Goal: Information Seeking & Learning: Learn about a topic

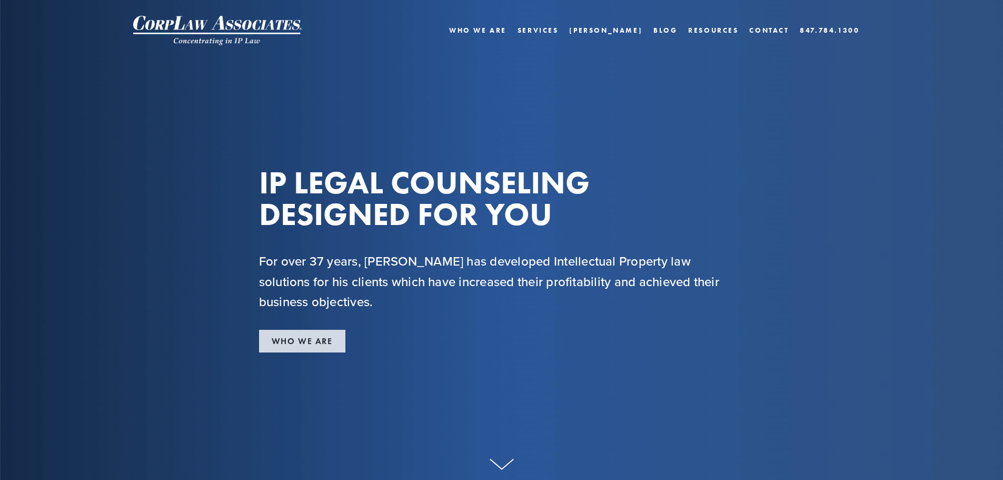
click at [273, 338] on link "WHO WE ARE" at bounding box center [302, 341] width 86 height 23
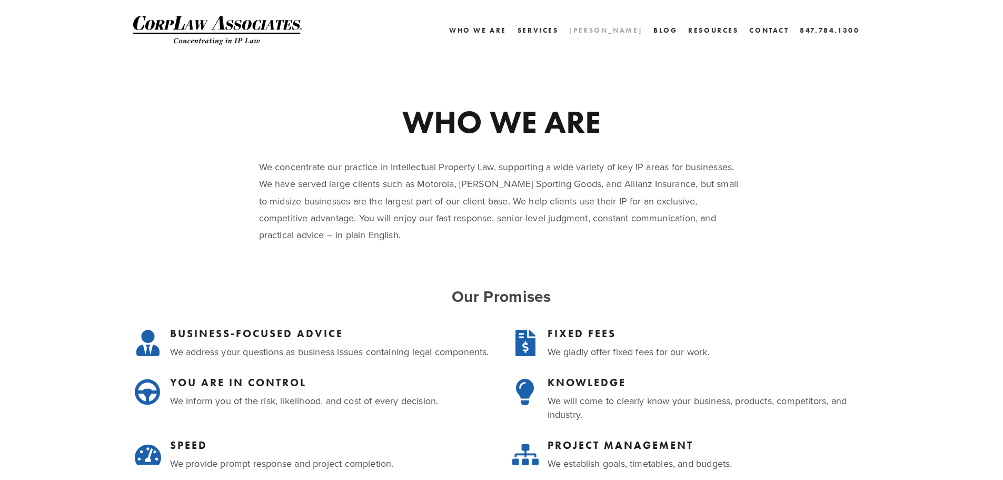
click at [639, 28] on link "[PERSON_NAME]" at bounding box center [605, 30] width 73 height 15
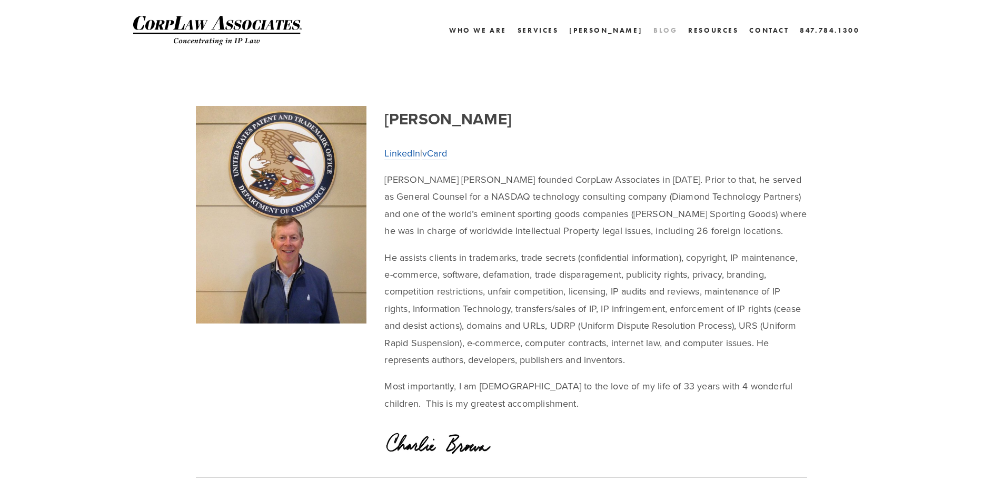
click at [661, 32] on link "Blog" at bounding box center [665, 30] width 24 height 15
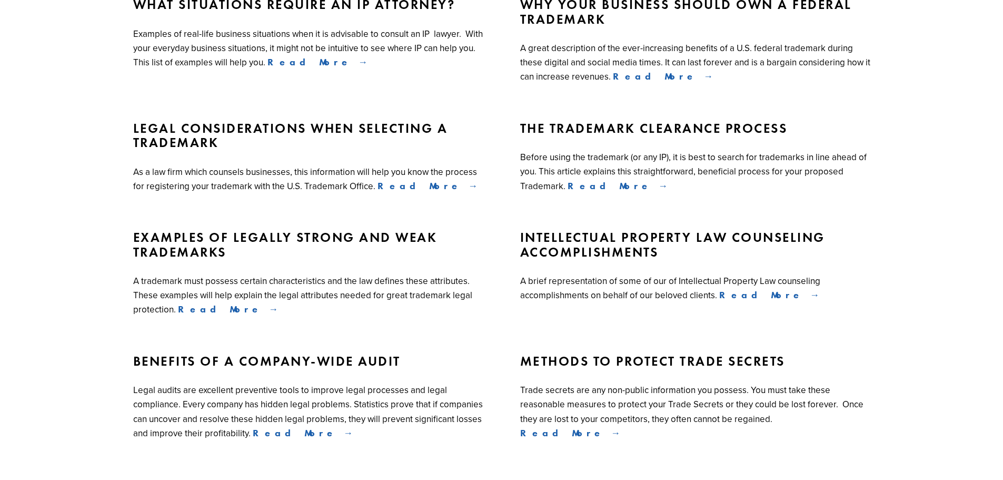
scroll to position [281, 0]
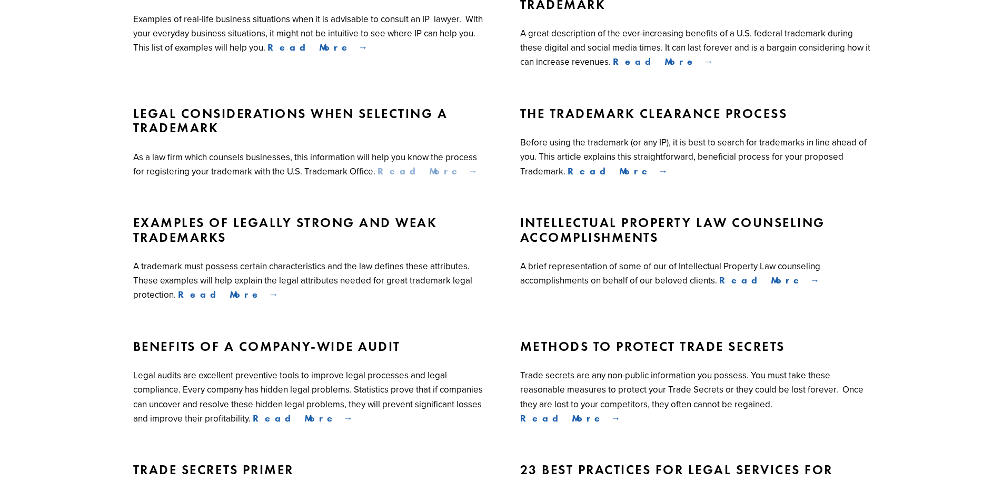
click at [379, 170] on span "Read More" at bounding box center [428, 171] width 101 height 12
click at [598, 175] on span "Read More" at bounding box center [618, 171] width 101 height 12
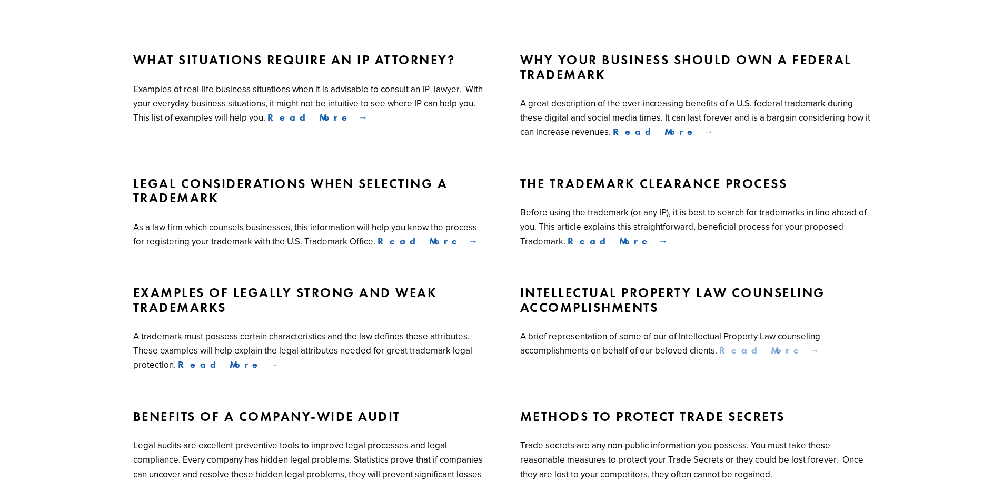
click at [753, 354] on span "Read More" at bounding box center [769, 350] width 101 height 12
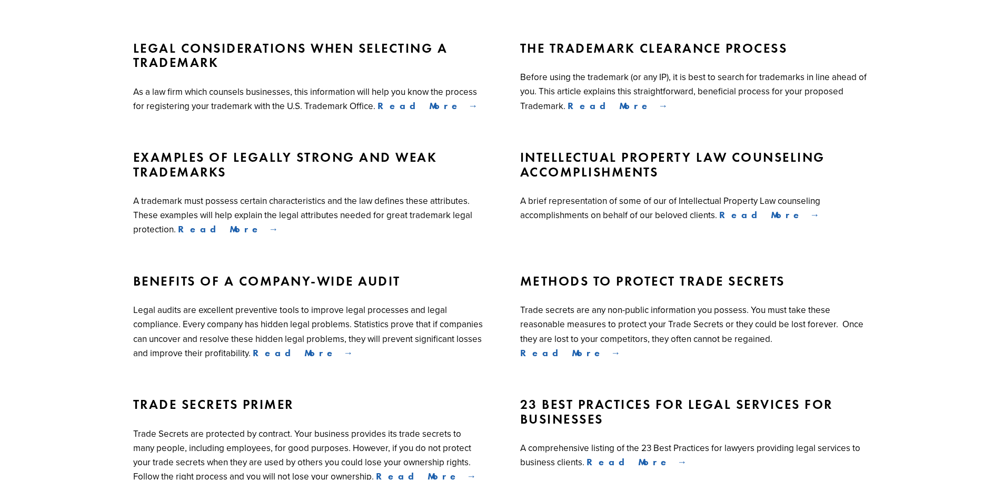
scroll to position [0, 0]
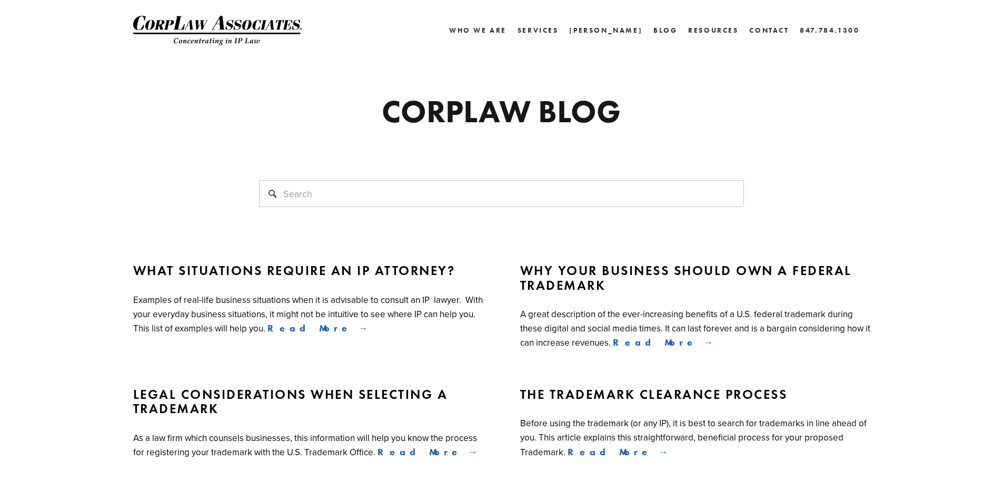
drag, startPoint x: 498, startPoint y: 268, endPoint x: 530, endPoint y: 246, distance: 38.7
click at [613, 28] on link "[PERSON_NAME]" at bounding box center [605, 30] width 73 height 15
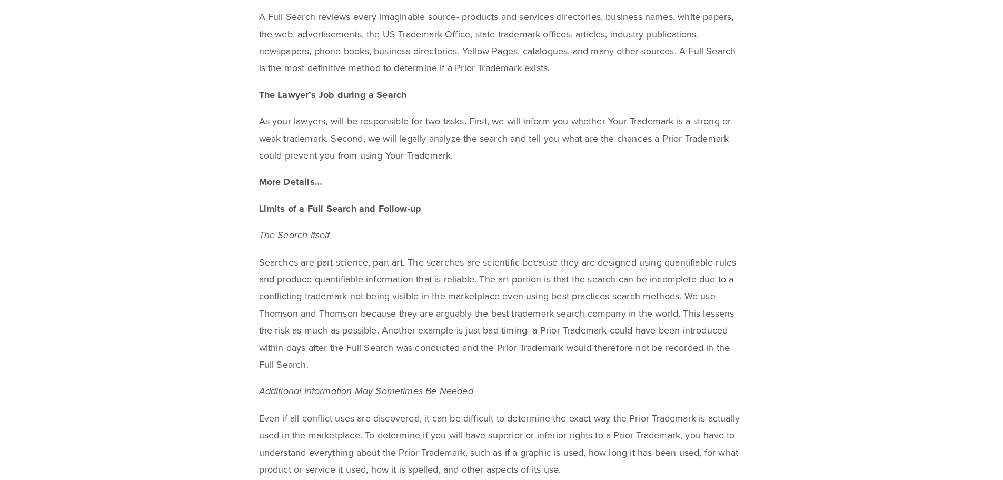
scroll to position [913, 0]
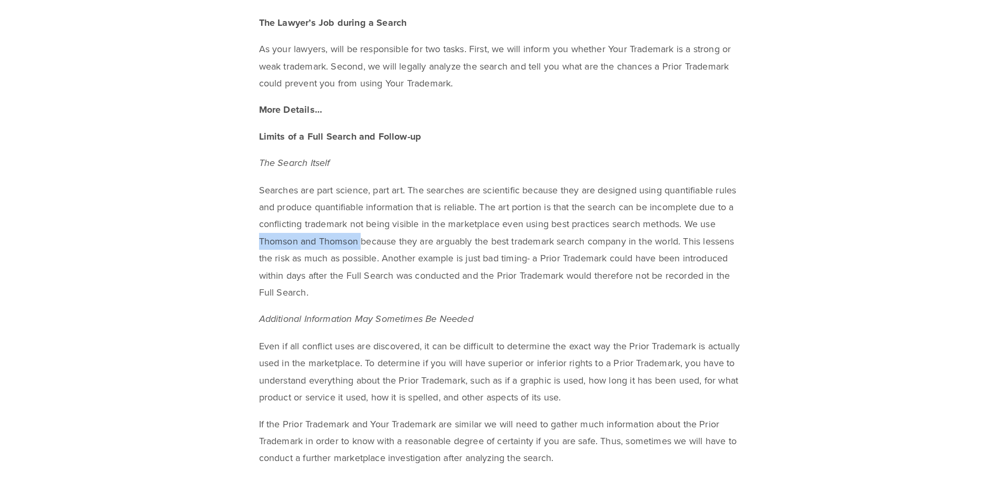
drag, startPoint x: 361, startPoint y: 242, endPoint x: 257, endPoint y: 236, distance: 103.3
click at [257, 236] on div "What is the Trademark Clearance Process for Your Proposed Trademark? Introducti…" at bounding box center [501, 10] width 503 height 1561
copy p "Thomson and Thomson"
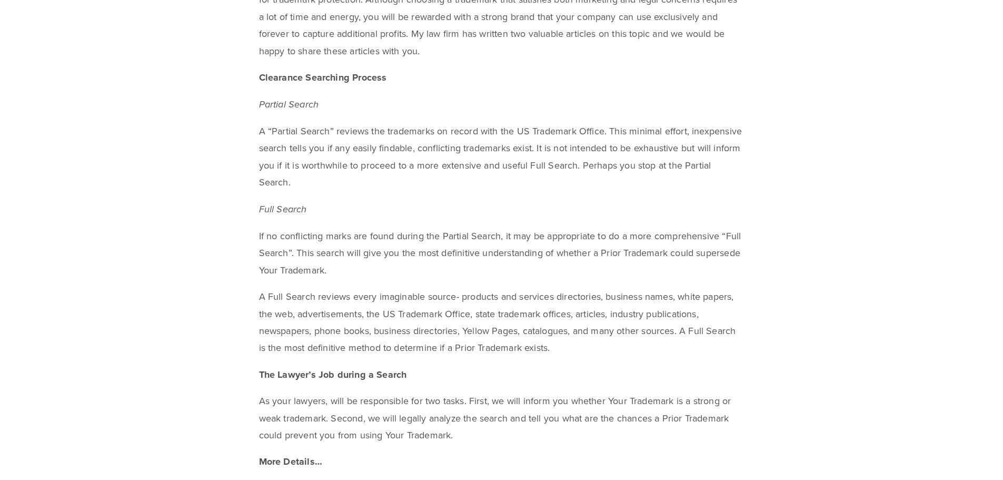
scroll to position [0, 0]
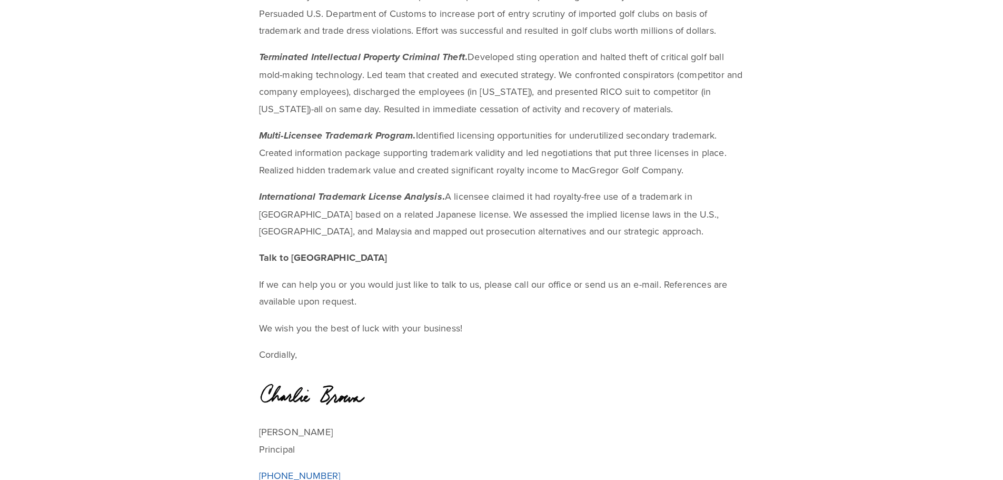
scroll to position [2247, 0]
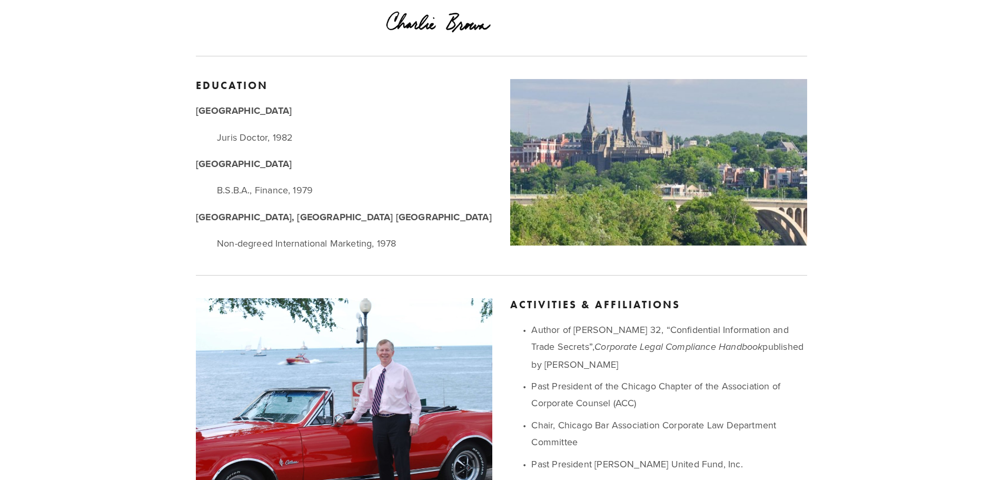
scroll to position [601, 0]
